Goal: Task Accomplishment & Management: Manage account settings

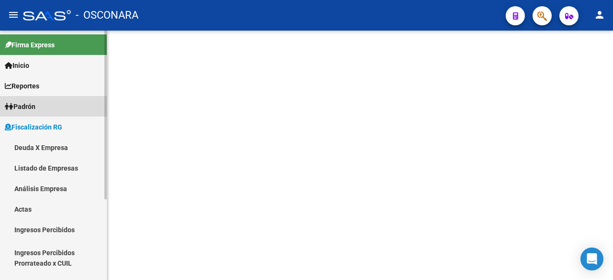
click at [29, 109] on span "Padrón" at bounding box center [20, 106] width 31 height 11
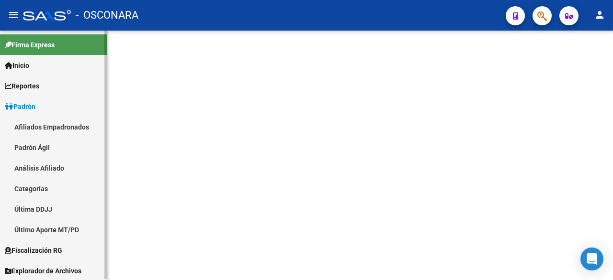
click at [34, 171] on link "Análisis Afiliado" at bounding box center [53, 168] width 107 height 21
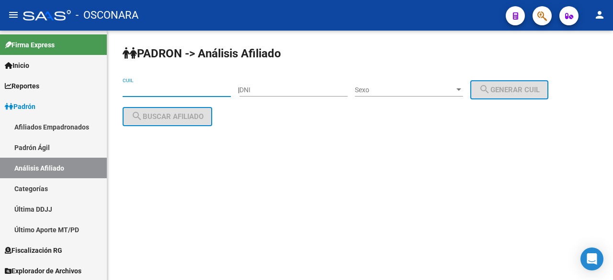
click at [183, 92] on input "CUIL" at bounding box center [177, 90] width 108 height 8
paste input "20-23949472-3"
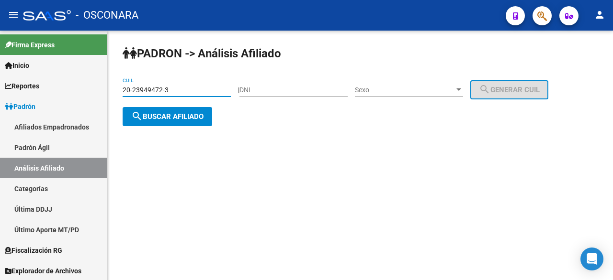
type input "20-23949472-3"
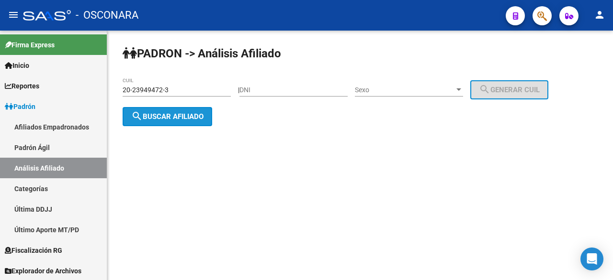
click at [151, 120] on span "search Buscar afiliado" at bounding box center [167, 116] width 72 height 9
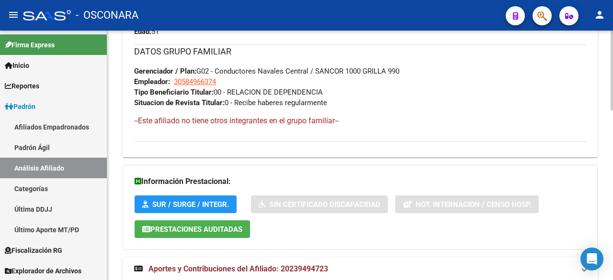
scroll to position [531, 0]
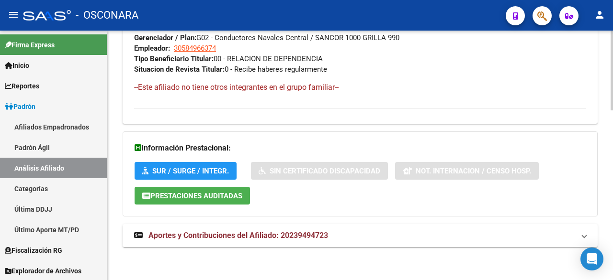
click at [599, 263] on body "menu - OSCONARA person Firma Express Inicio Calendario SSS Instructivos Contact…" at bounding box center [306, 140] width 613 height 280
click at [301, 227] on mat-expansion-panel-header "Aportes y Contribuciones del Afiliado: 20239494723" at bounding box center [360, 235] width 475 height 23
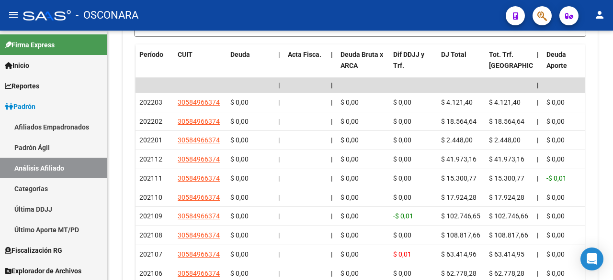
scroll to position [948, 0]
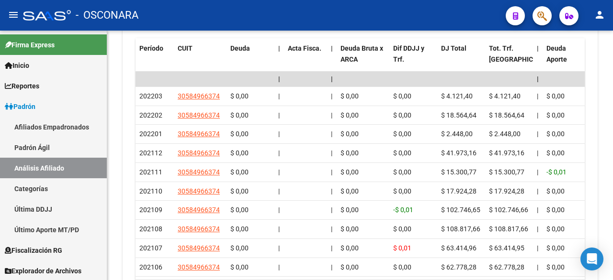
click at [611, 236] on div at bounding box center [611, 240] width 2 height 49
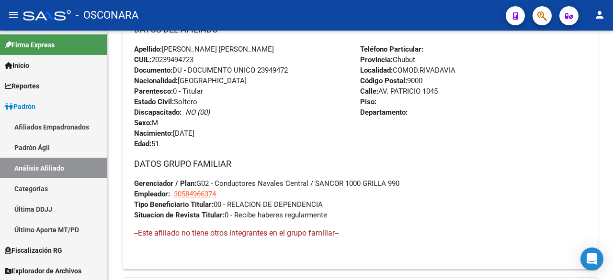
scroll to position [371, 0]
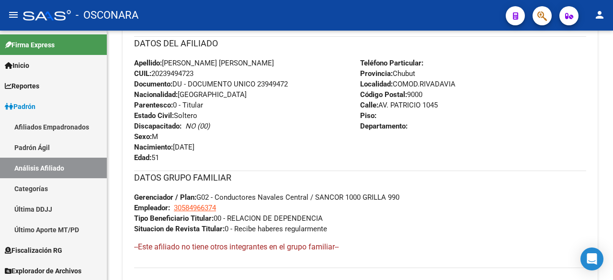
click at [612, 125] on div at bounding box center [611, 127] width 2 height 49
drag, startPoint x: 226, startPoint y: 206, endPoint x: 174, endPoint y: 209, distance: 52.2
click at [174, 209] on div "DATOS GRUPO FAMILIAR Gerenciador / Plan: G02 - Conductores Navales Central / SA…" at bounding box center [360, 203] width 452 height 64
copy span "30584966374"
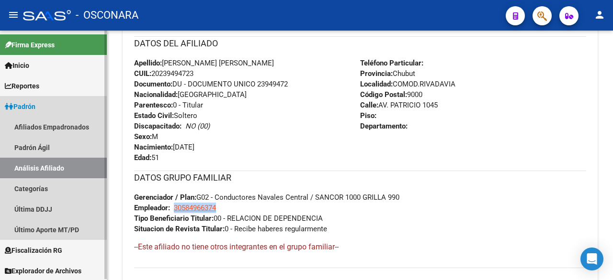
click at [34, 172] on link "Análisis Afiliado" at bounding box center [53, 168] width 107 height 21
click at [34, 105] on span "Padrón" at bounding box center [20, 106] width 31 height 11
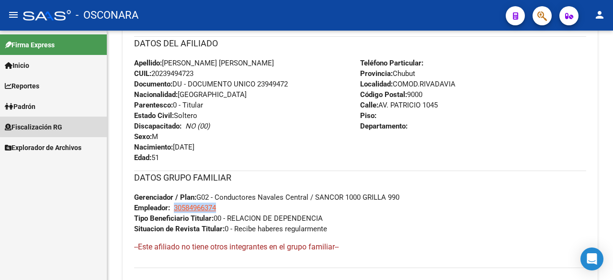
click at [23, 123] on span "Fiscalización RG" at bounding box center [33, 127] width 57 height 11
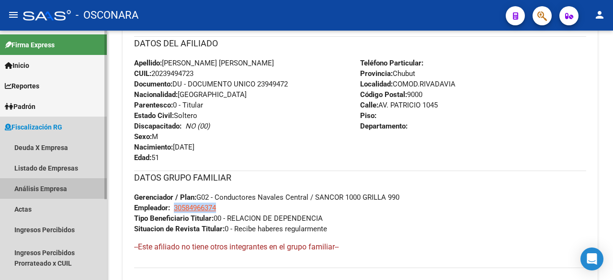
click at [25, 187] on link "Análisis Empresa" at bounding box center [53, 189] width 107 height 21
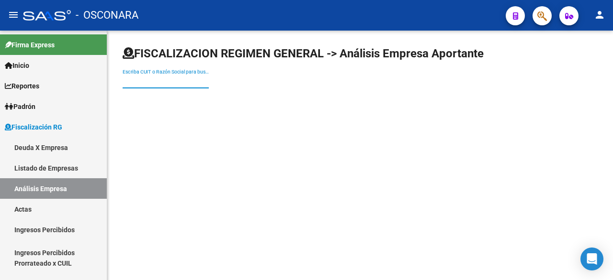
click at [167, 79] on input "Escriba CUIT o Razón Social para buscar" at bounding box center [166, 82] width 86 height 8
paste input "30584966374"
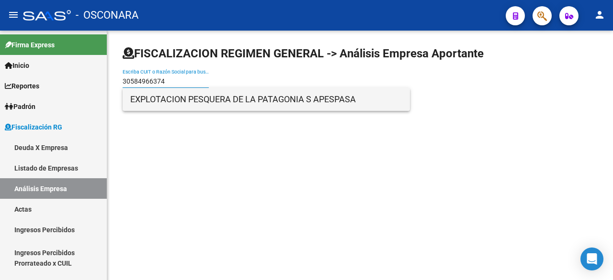
type input "30584966374"
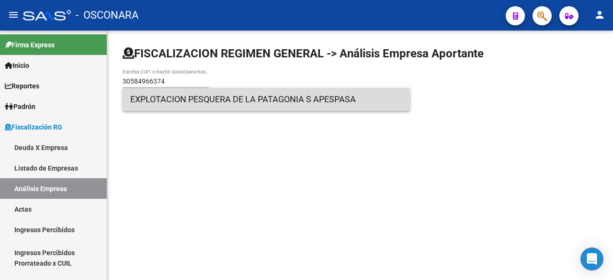
click at [167, 96] on span "EXPLOTACION PESQUERA DE LA PATAGONIA S APESPASA" at bounding box center [266, 99] width 272 height 23
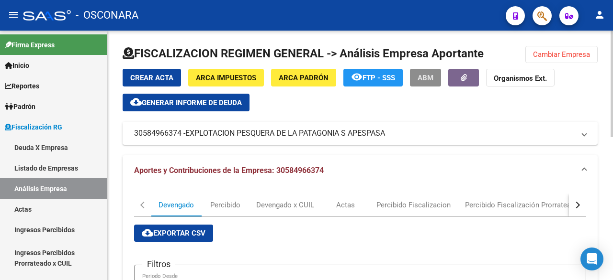
click at [433, 82] on span "ABM" at bounding box center [425, 78] width 16 height 9
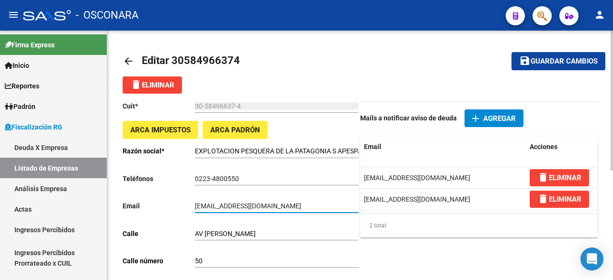
click at [220, 203] on input "[EMAIL_ADDRESS][DOMAIN_NAME]" at bounding box center [277, 206] width 164 height 8
click at [220, 202] on input "[EMAIL_ADDRESS][DOMAIN_NAME]" at bounding box center [277, 206] width 164 height 8
click at [129, 60] on mat-icon "arrow_back" at bounding box center [128, 61] width 11 height 11
